Goal: Use online tool/utility: Utilize a website feature to perform a specific function

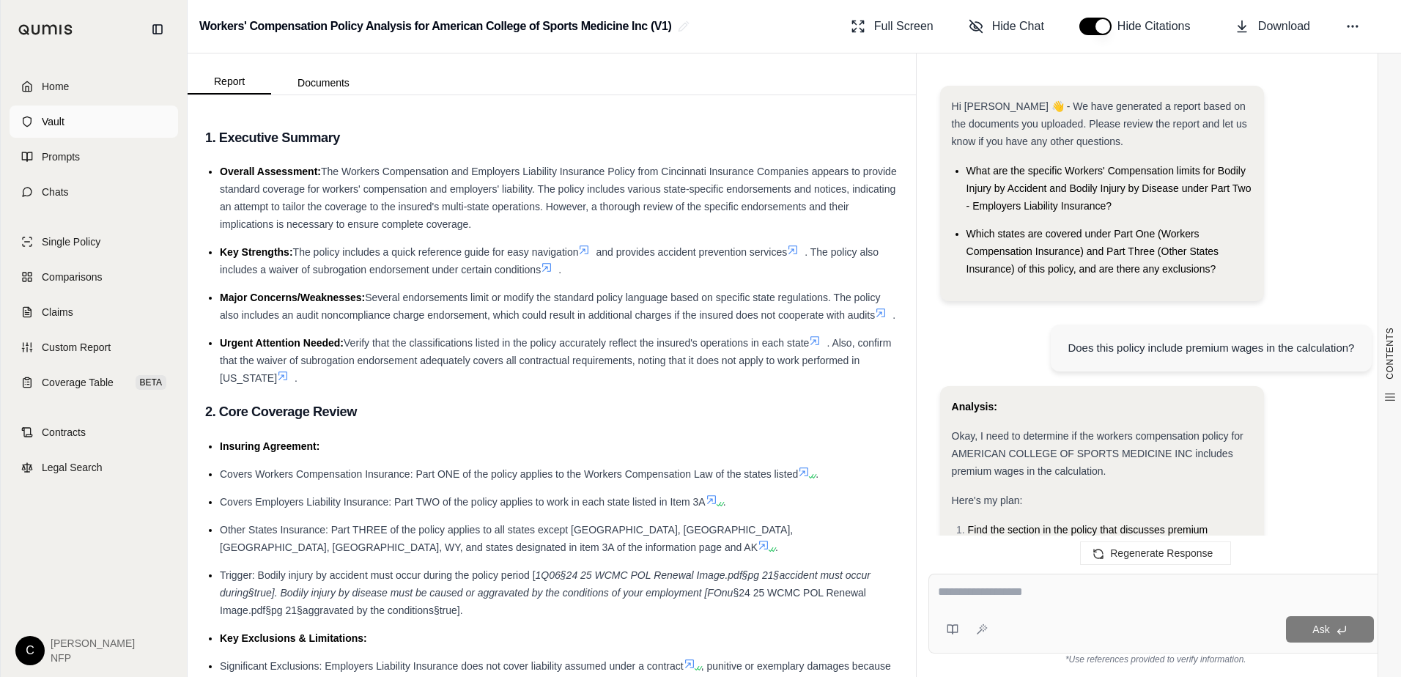
scroll to position [2430, 0]
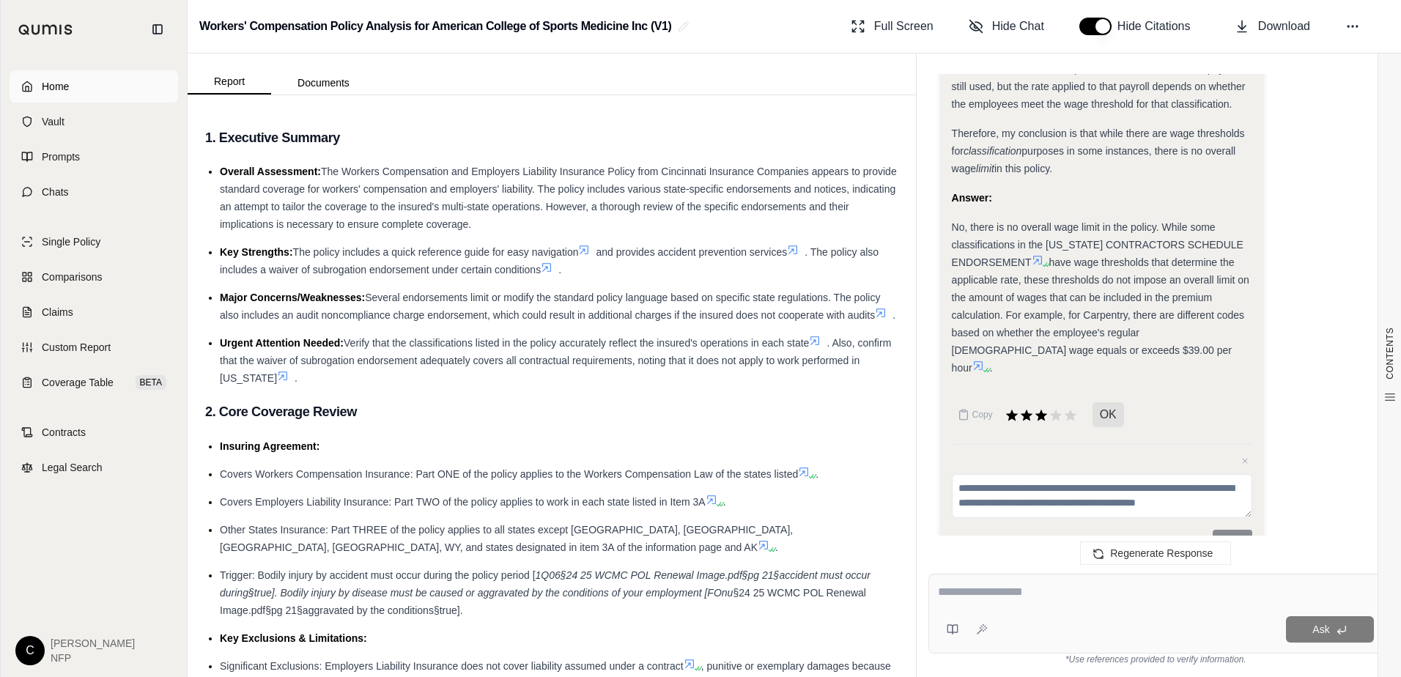
click at [68, 82] on span "Home" at bounding box center [55, 86] width 27 height 15
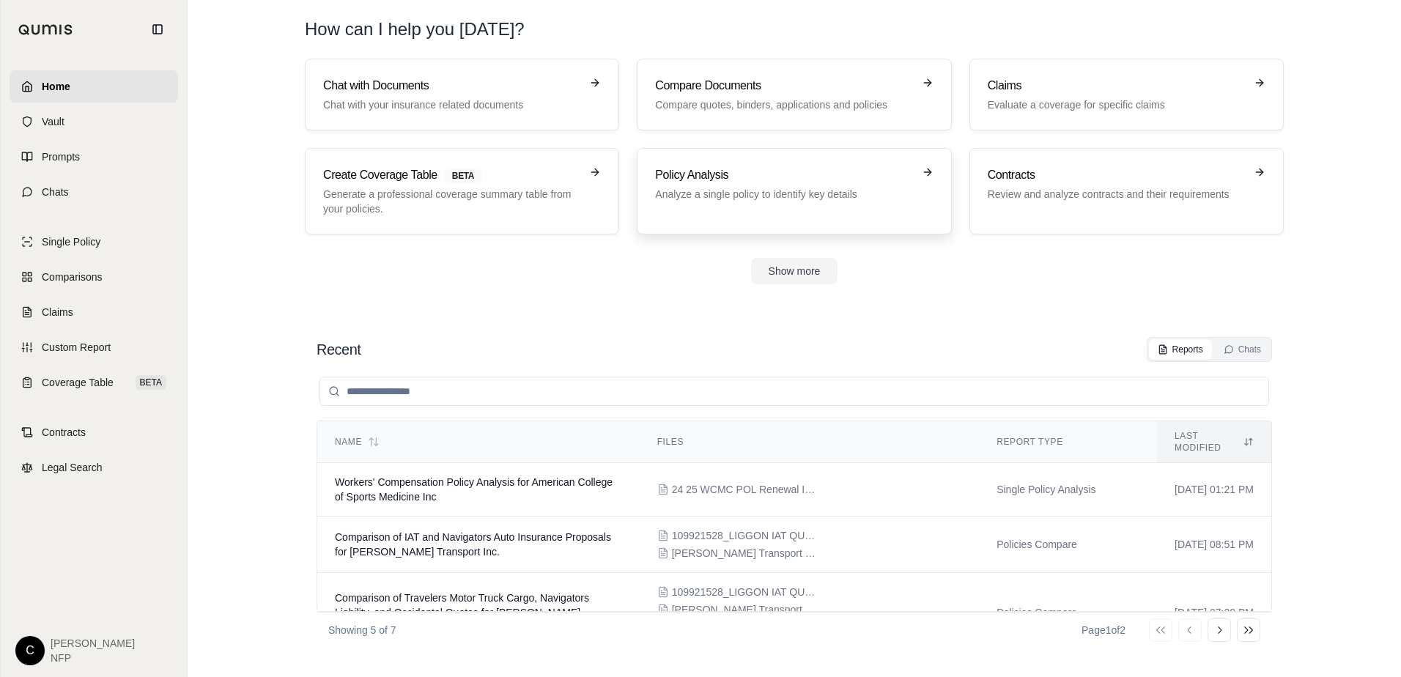
click at [783, 172] on h3 "Policy Analysis" at bounding box center [783, 175] width 257 height 18
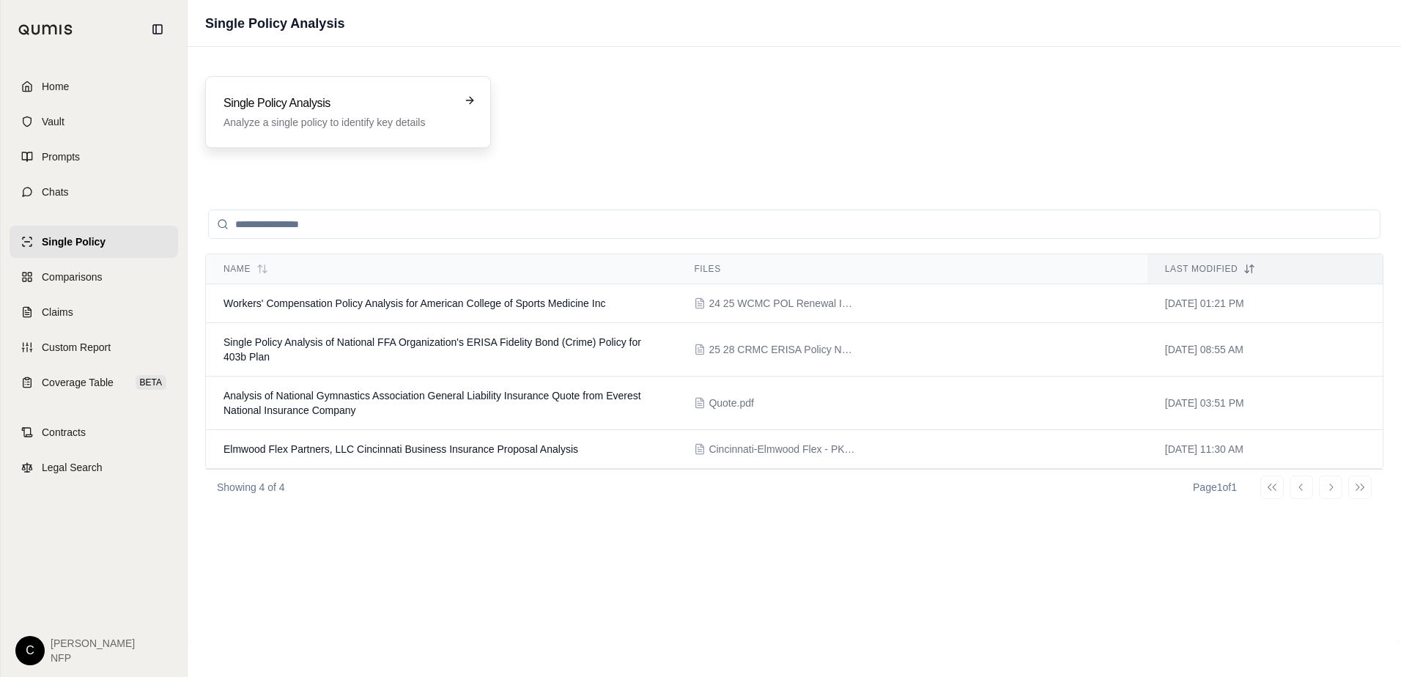
click at [335, 112] on div "Single Policy Analysis Analyze a single policy to identify key details" at bounding box center [337, 111] width 229 height 35
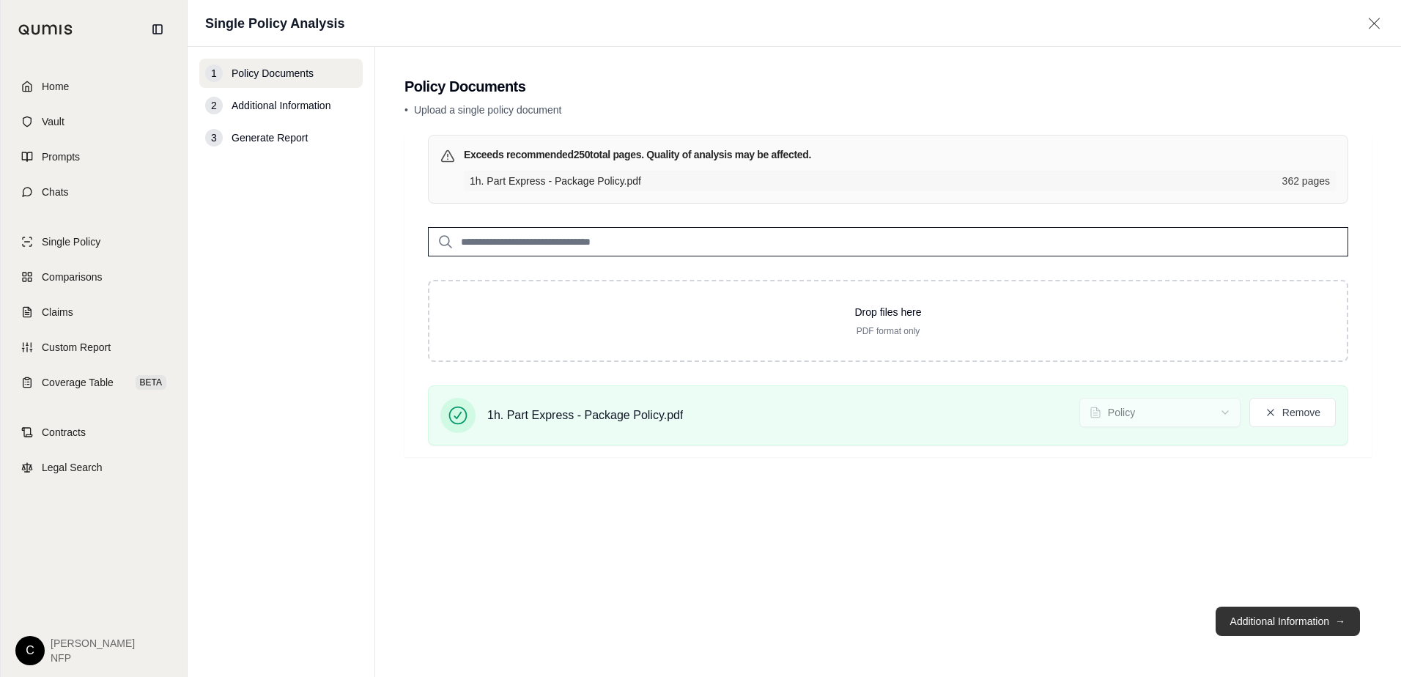
click at [1286, 620] on button "Additional Information →" at bounding box center [1287, 621] width 144 height 29
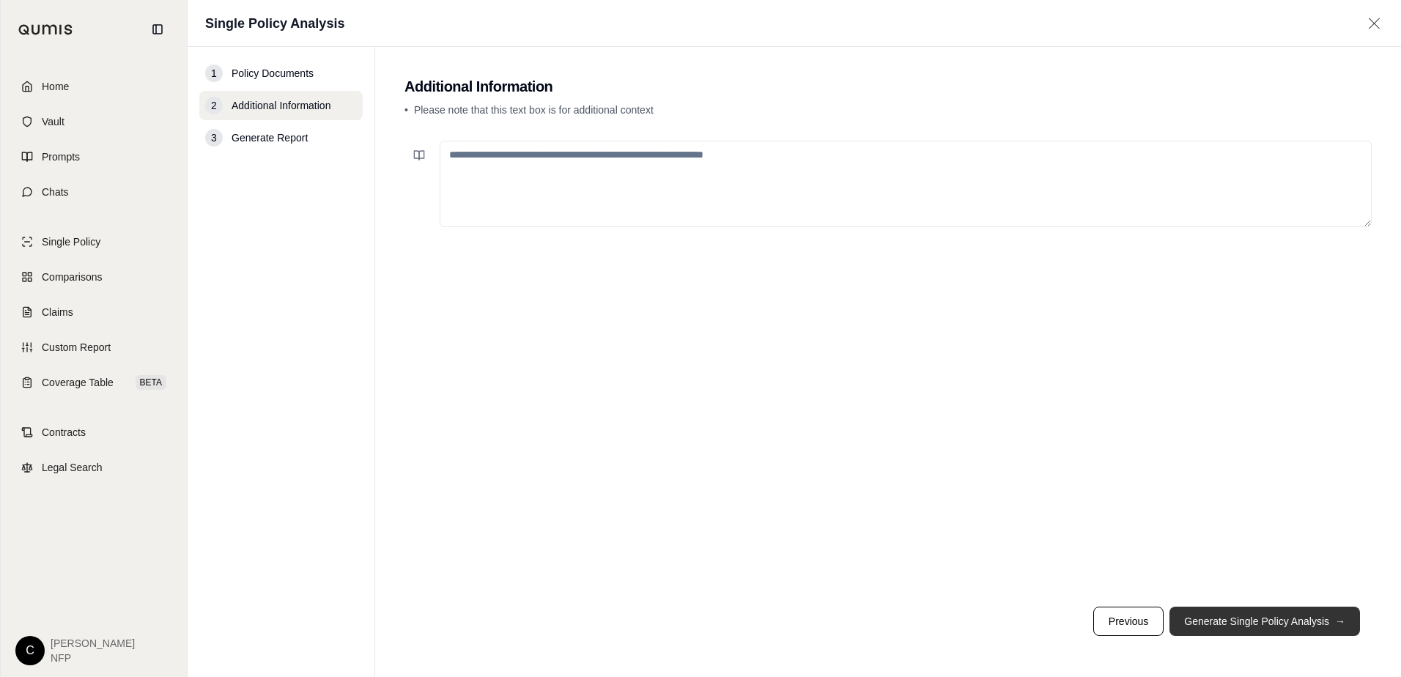
click at [1250, 617] on button "Generate Single Policy Analysis →" at bounding box center [1264, 621] width 190 height 29
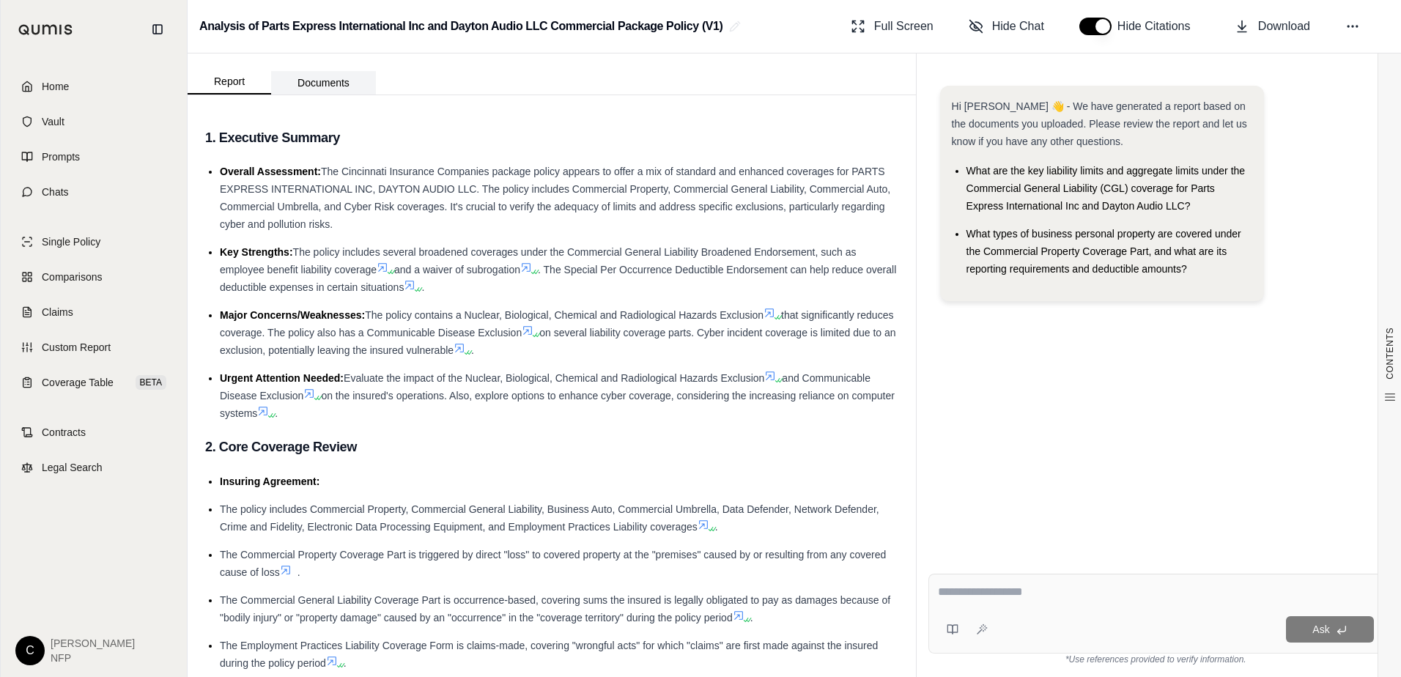
click at [319, 81] on button "Documents" at bounding box center [323, 82] width 105 height 23
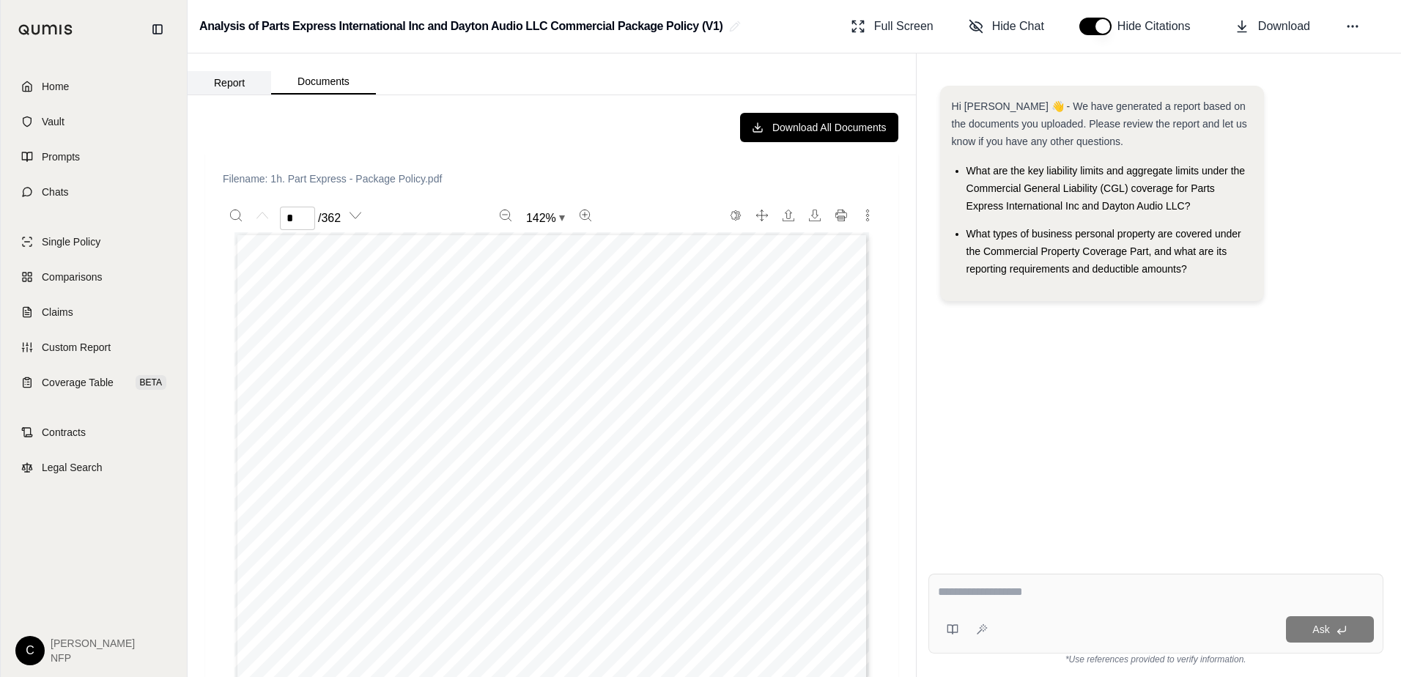
click at [232, 82] on button "Report" at bounding box center [230, 82] width 84 height 23
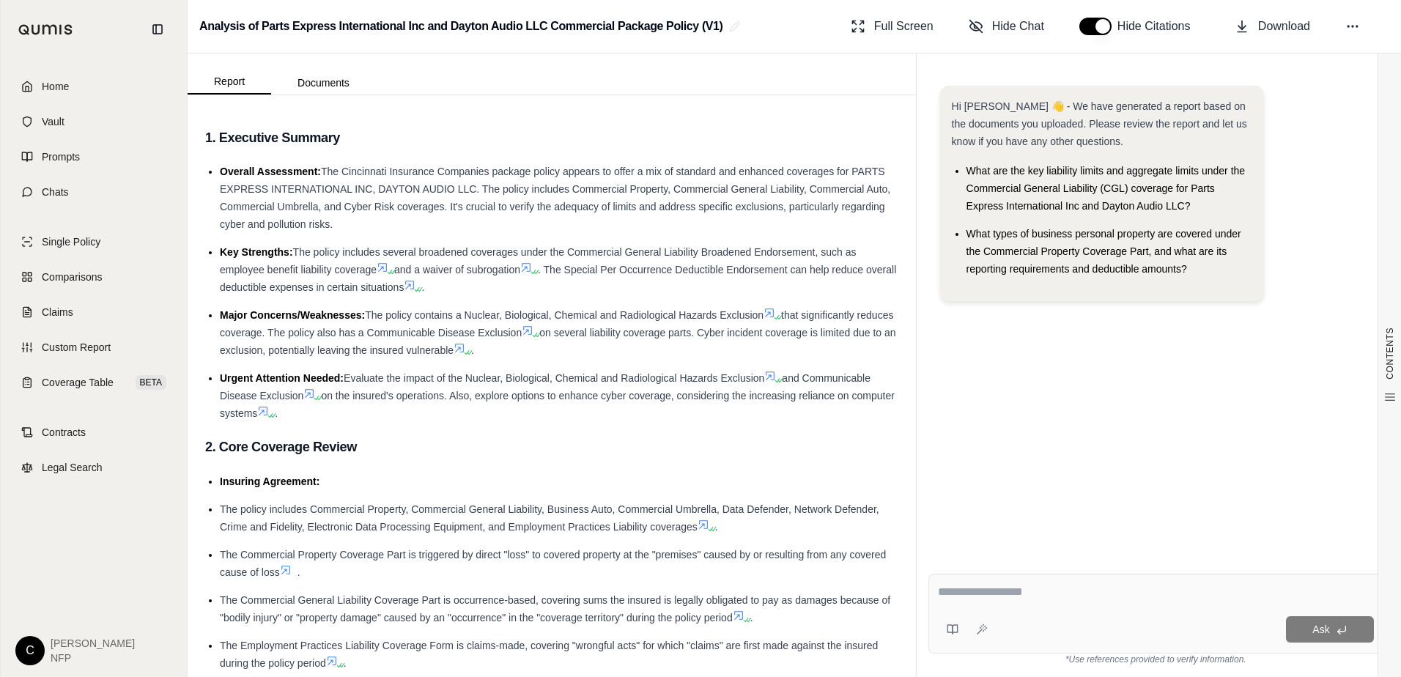
click at [208, 141] on h3 "1. Executive Summary" at bounding box center [551, 138] width 693 height 26
drag, startPoint x: 208, startPoint y: 141, endPoint x: 246, endPoint y: 139, distance: 38.2
click at [250, 139] on h3 "1. Executive Summary" at bounding box center [551, 138] width 693 height 26
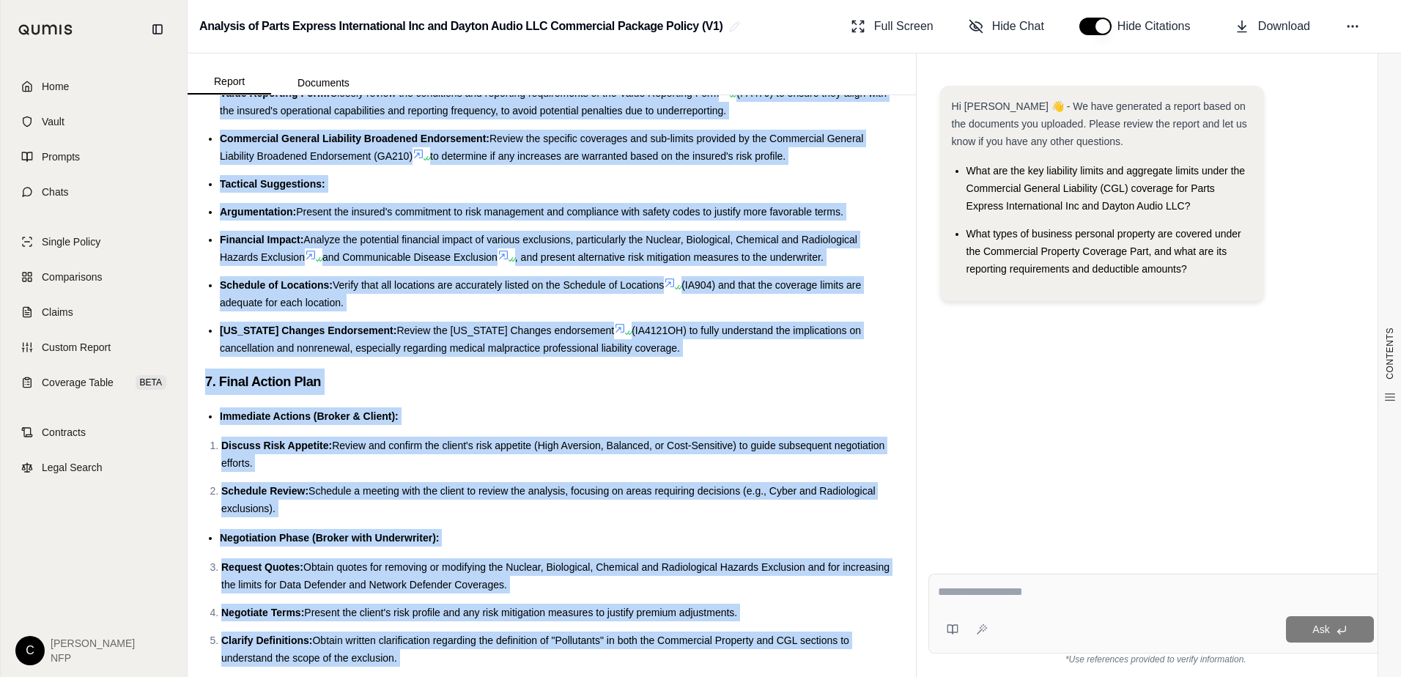
scroll to position [4446, 0]
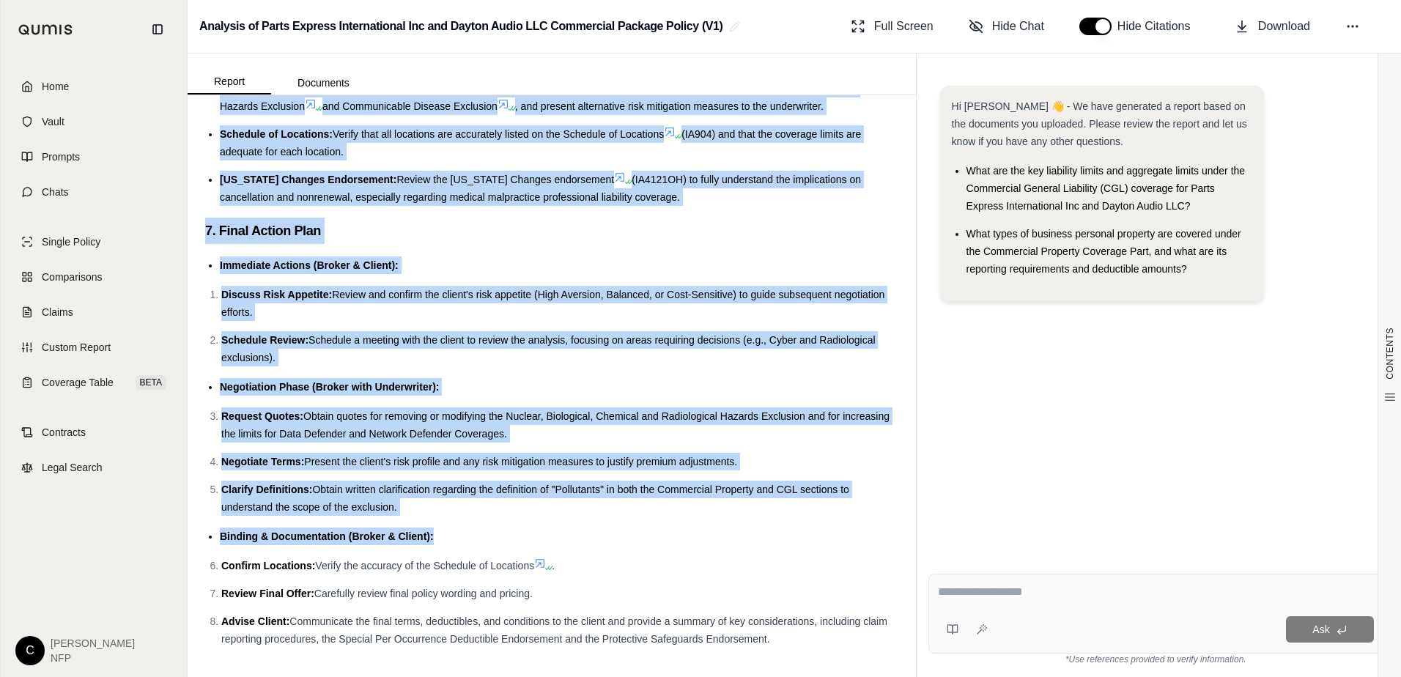
drag, startPoint x: 207, startPoint y: 138, endPoint x: 801, endPoint y: 640, distance: 778.2
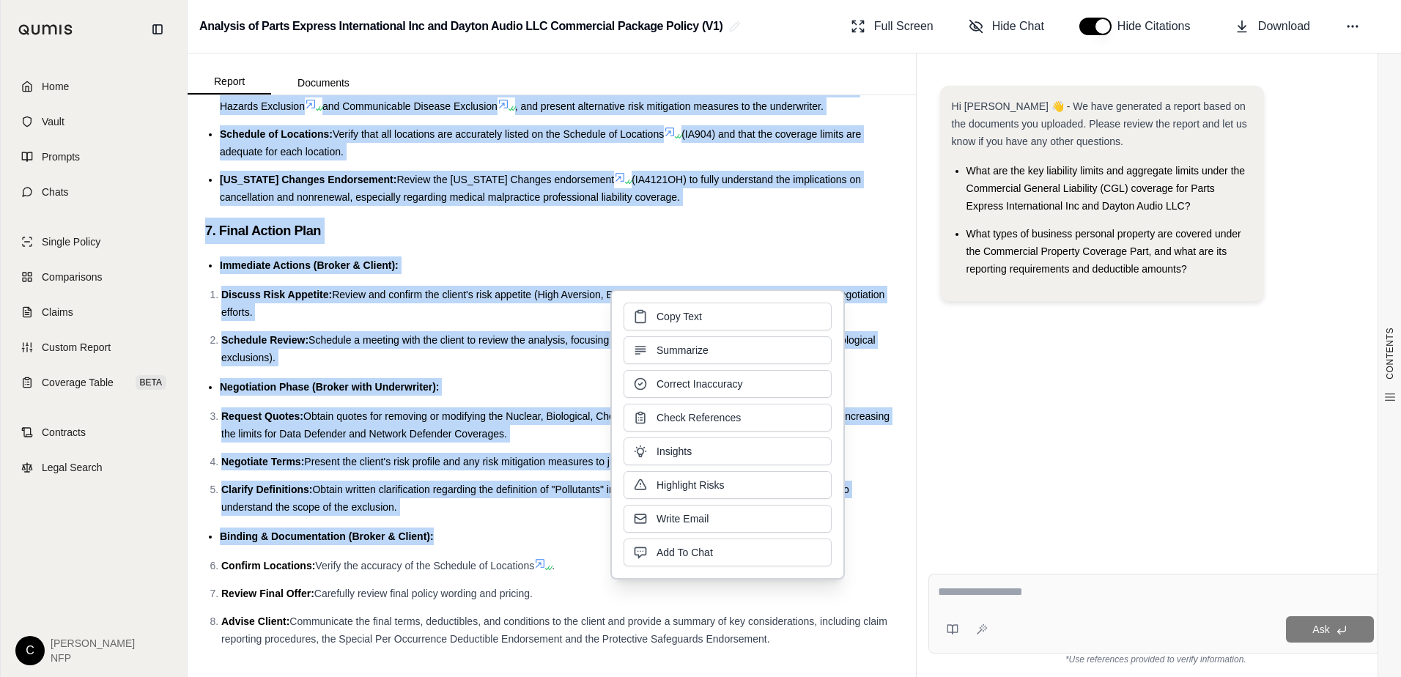
click at [440, 236] on h3 "7. Final Action Plan" at bounding box center [551, 231] width 693 height 26
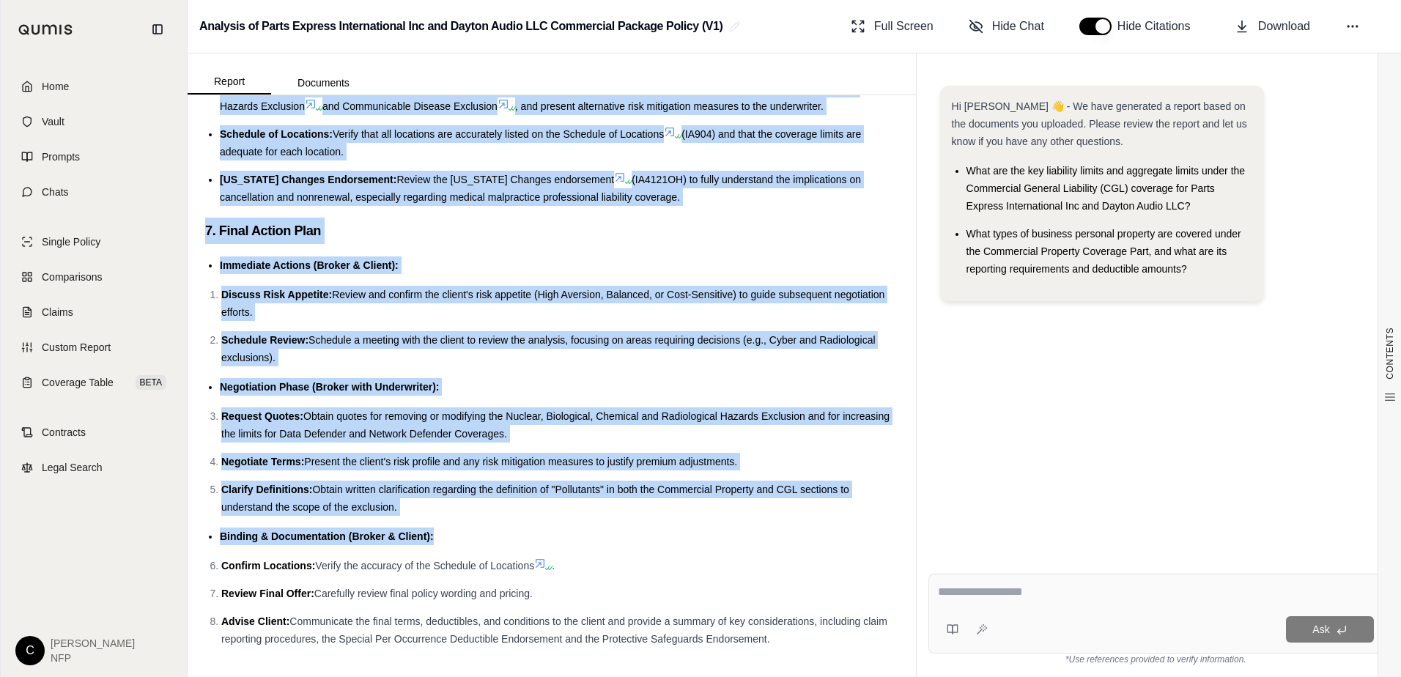
drag, startPoint x: 205, startPoint y: 138, endPoint x: 804, endPoint y: 646, distance: 785.2
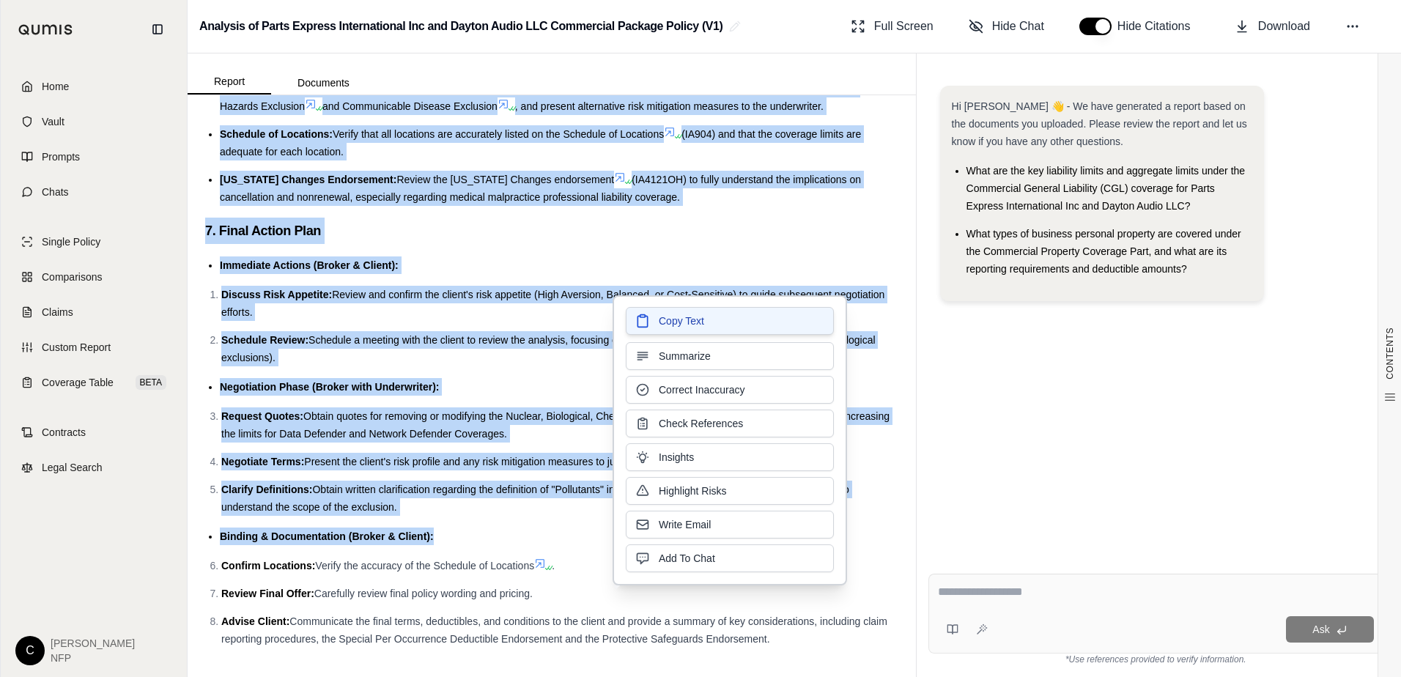
click at [676, 328] on button "Copy Text" at bounding box center [730, 321] width 208 height 28
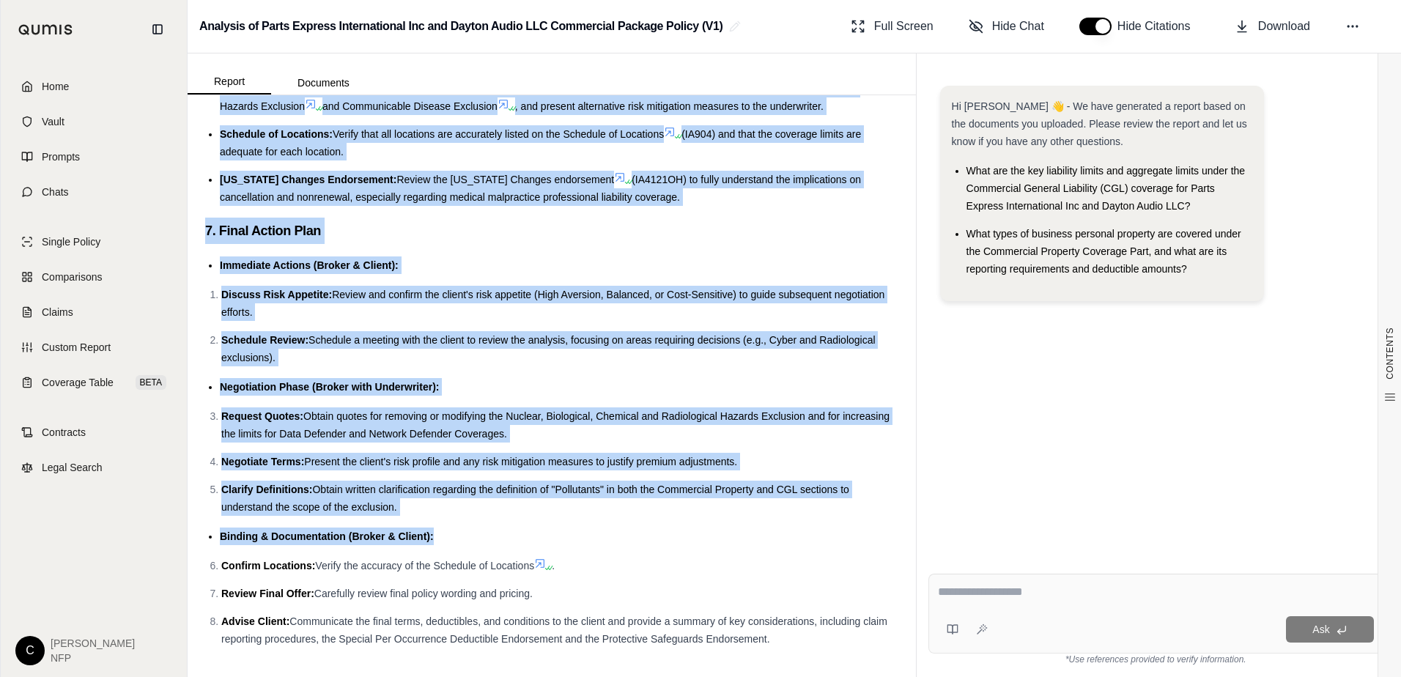
click at [659, 236] on h3 "7. Final Action Plan" at bounding box center [551, 231] width 693 height 26
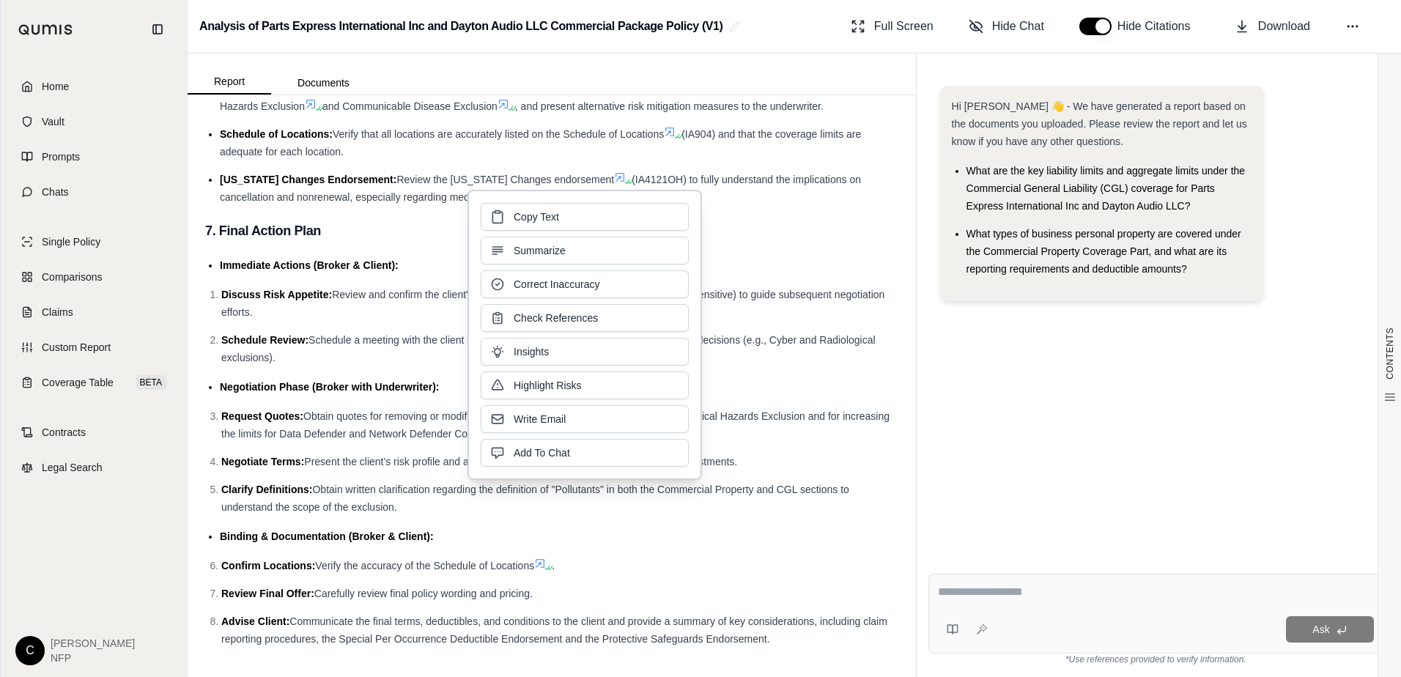
click at [1020, 412] on div "Hi [PERSON_NAME] 👋 - We have generated a report based on the documents you uplo…" at bounding box center [1155, 312] width 455 height 476
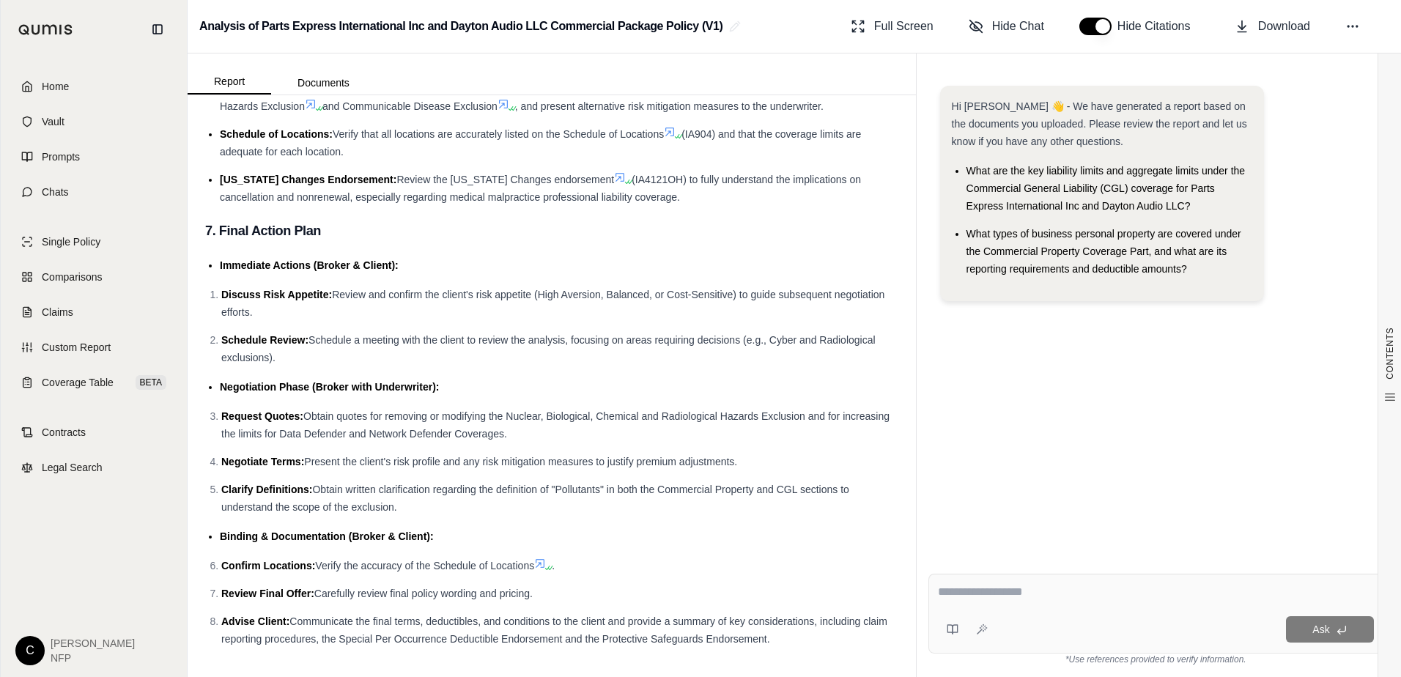
click at [674, 131] on icon at bounding box center [669, 132] width 9 height 9
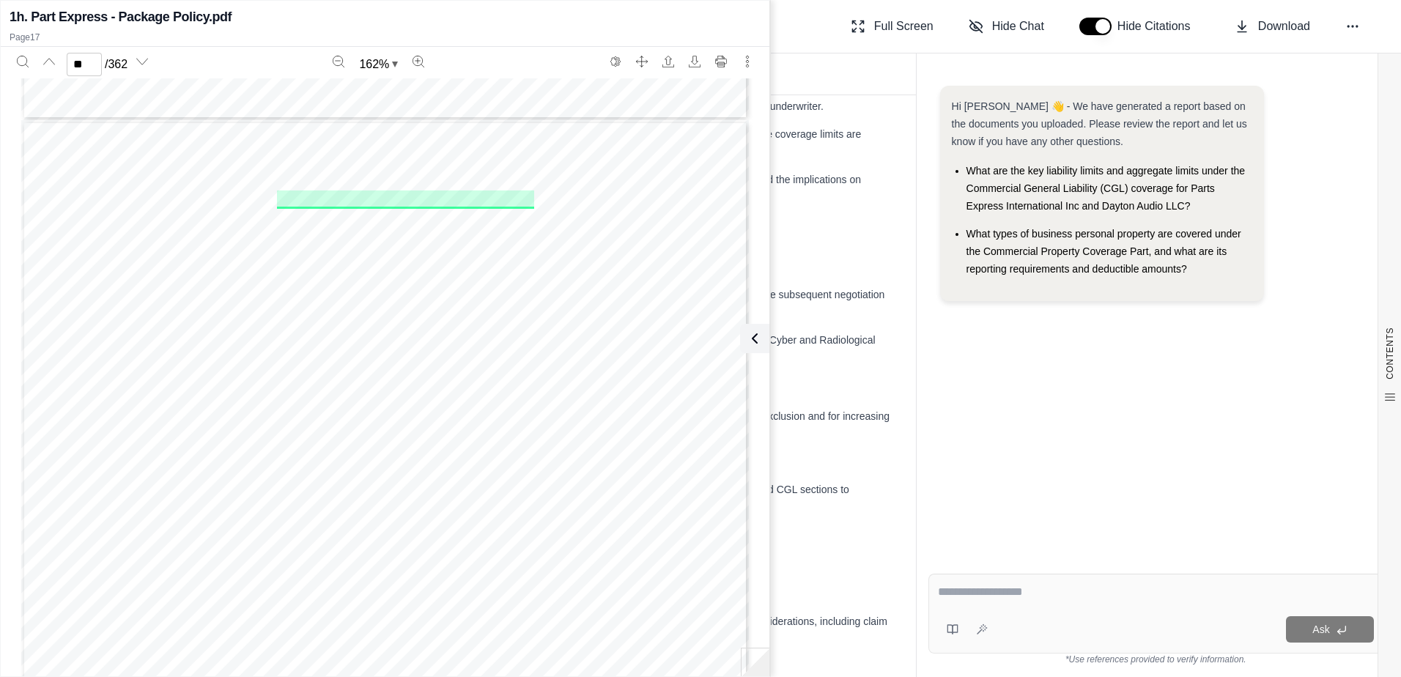
scroll to position [14768, 0]
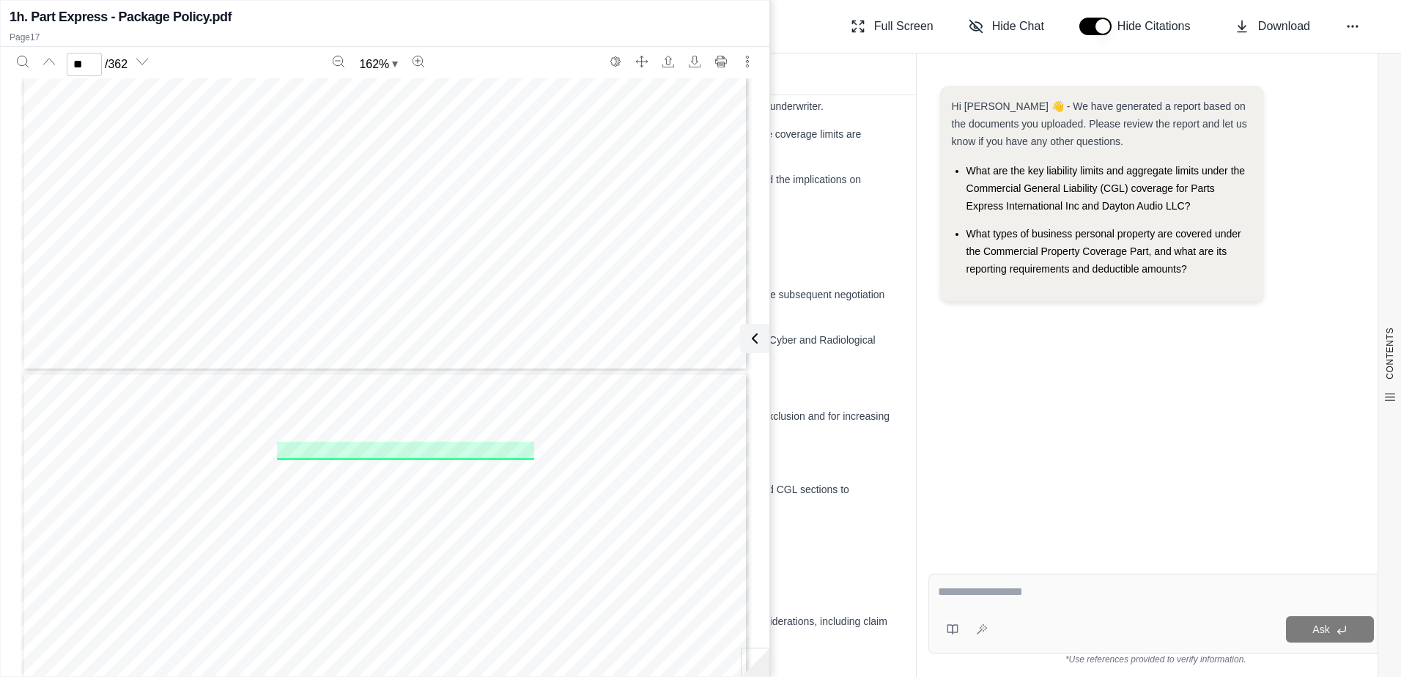
type input "**"
click at [825, 62] on div "Report Documents" at bounding box center [552, 73] width 728 height 41
click at [743, 344] on icon at bounding box center [752, 339] width 18 height 18
